Goal: Task Accomplishment & Management: Manage account settings

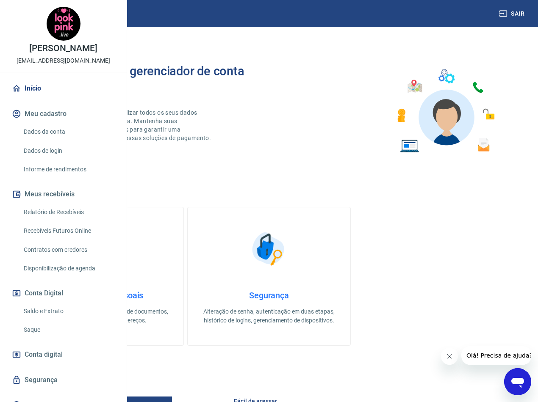
click at [78, 221] on link "Relatório de Recebíveis" at bounding box center [68, 212] width 96 height 17
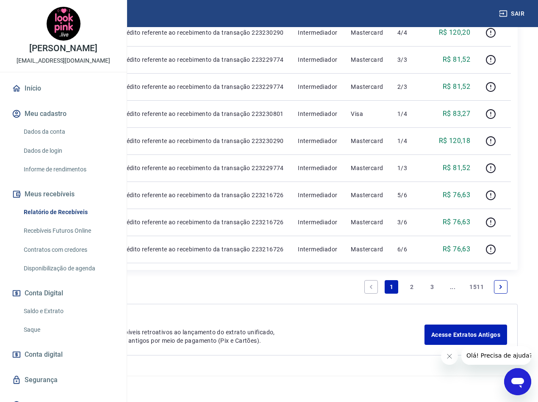
scroll to position [928, 0]
click at [409, 287] on link "2" at bounding box center [412, 287] width 14 height 14
click at [429, 291] on link "3" at bounding box center [432, 287] width 14 height 14
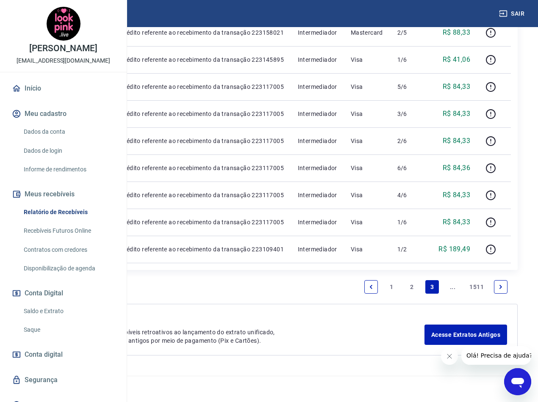
scroll to position [843, 0]
click at [506, 289] on link "Next page" at bounding box center [501, 287] width 14 height 14
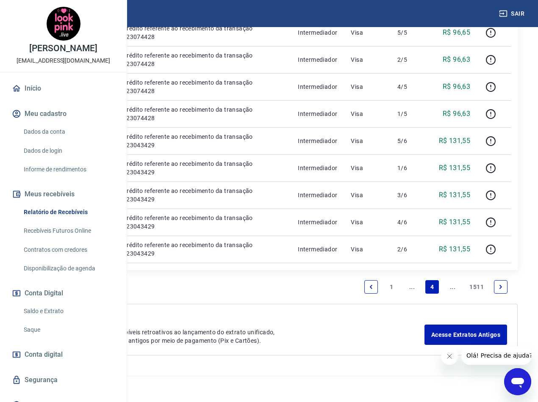
scroll to position [870, 0]
click at [501, 287] on icon "Next page" at bounding box center [500, 287] width 3 height 4
click at [392, 288] on link "1" at bounding box center [392, 287] width 14 height 14
